Goal: Task Accomplishment & Management: Use online tool/utility

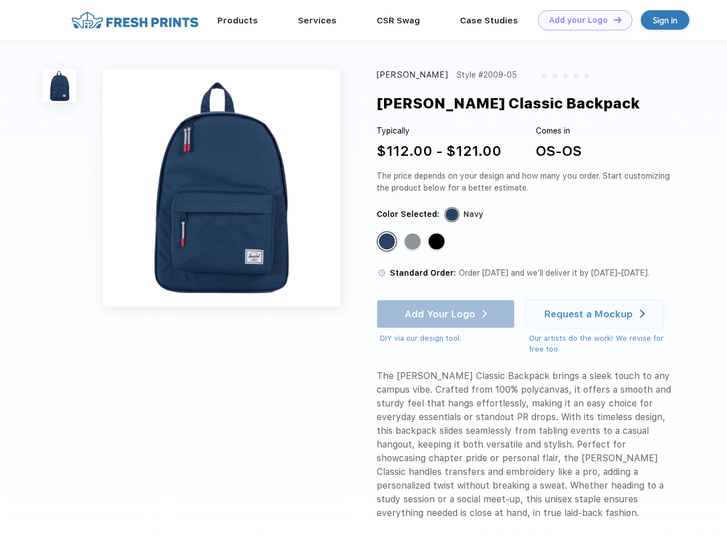
click at [581, 20] on link "Add your Logo Design Tool" at bounding box center [585, 20] width 94 height 20
click at [0, 0] on div "Design Tool" at bounding box center [0, 0] width 0 height 0
click at [613, 19] on link "Add your Logo Design Tool" at bounding box center [585, 20] width 94 height 20
click at [60, 86] on img at bounding box center [60, 86] width 34 height 34
click at [388, 242] on div "Standard Color" at bounding box center [387, 242] width 16 height 16
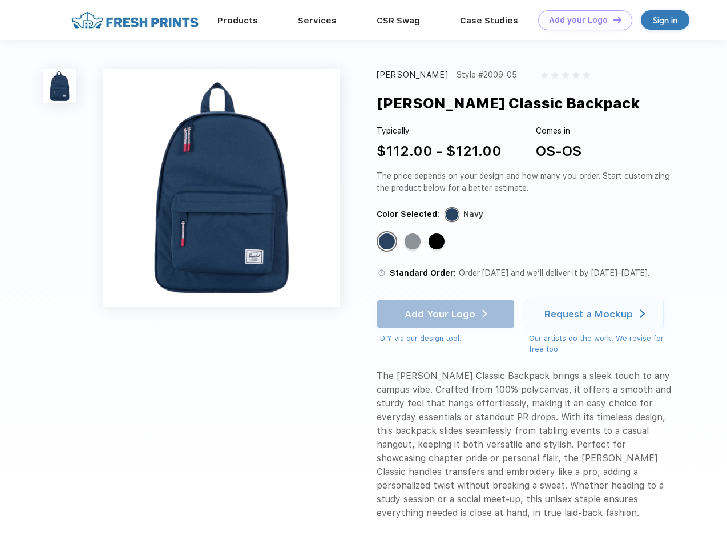
click at [414, 242] on div "Standard Color" at bounding box center [413, 242] width 16 height 16
click at [438, 242] on div "Standard Color" at bounding box center [437, 242] width 16 height 16
click at [447, 314] on div "Add Your Logo DIY via our design tool. Ah shoot! This product isn't up in our d…" at bounding box center [446, 322] width 138 height 45
click at [597, 314] on div "Request a Mockup" at bounding box center [589, 313] width 89 height 11
